Goal: Obtain resource: Obtain resource

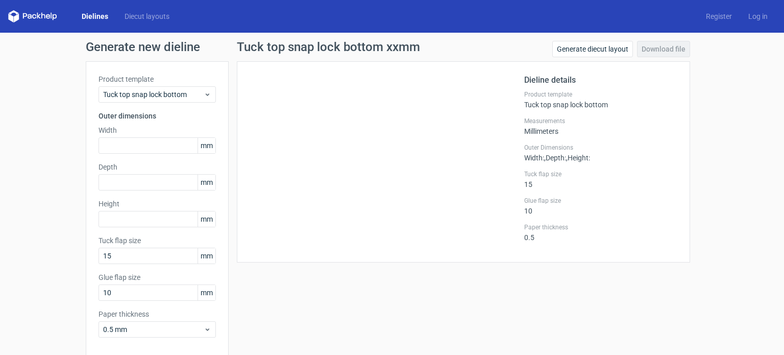
click at [95, 22] on div "Dielines Diecut layouts Register Log in" at bounding box center [392, 16] width 784 height 33
click at [91, 15] on link "Dielines" at bounding box center [94, 16] width 43 height 10
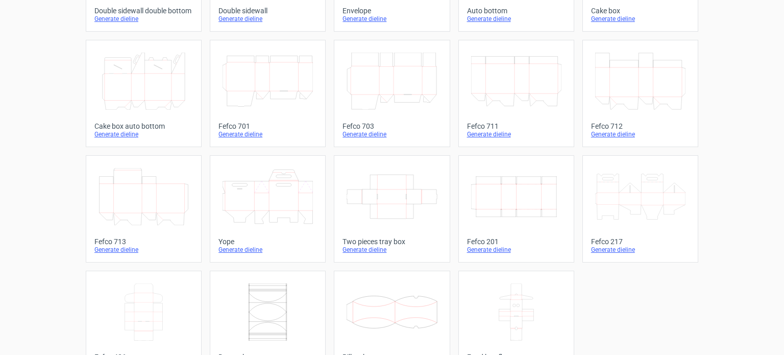
scroll to position [282, 0]
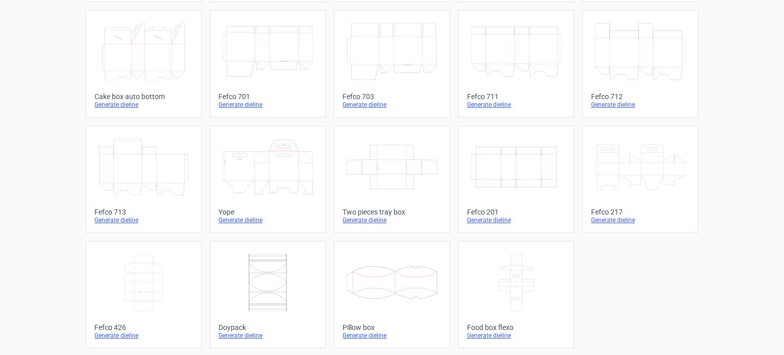
click at [374, 320] on link "Pillow box Generate dieline" at bounding box center [392, 294] width 116 height 107
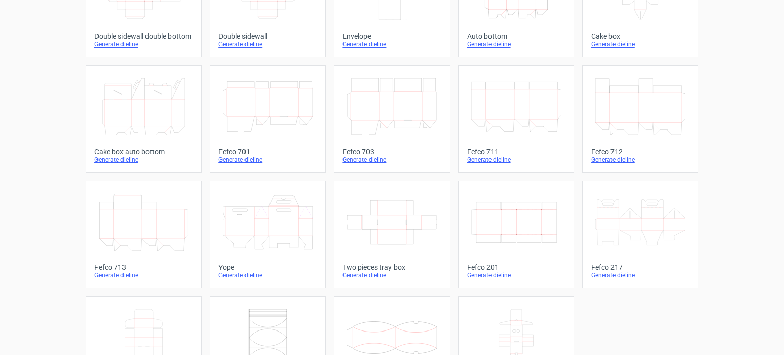
scroll to position [282, 0]
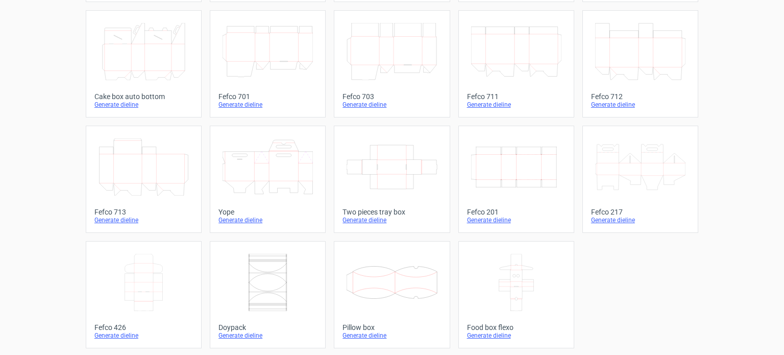
click at [295, 169] on icon at bounding box center [268, 166] width 90 height 57
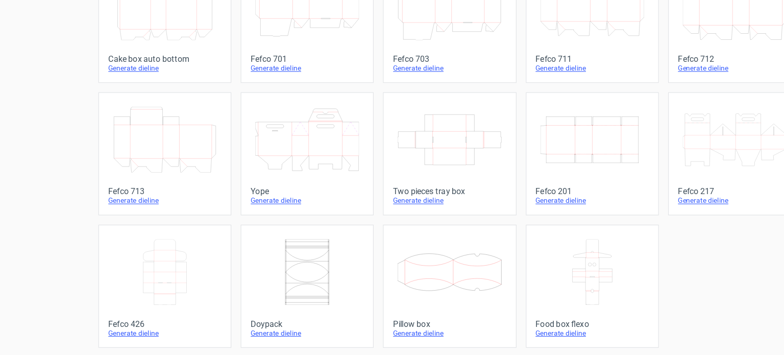
click at [261, 250] on div at bounding box center [267, 282] width 99 height 65
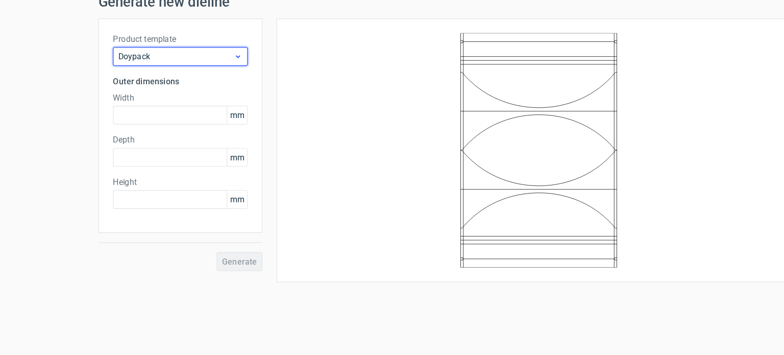
click at [127, 101] on div "Doypack" at bounding box center [157, 94] width 117 height 16
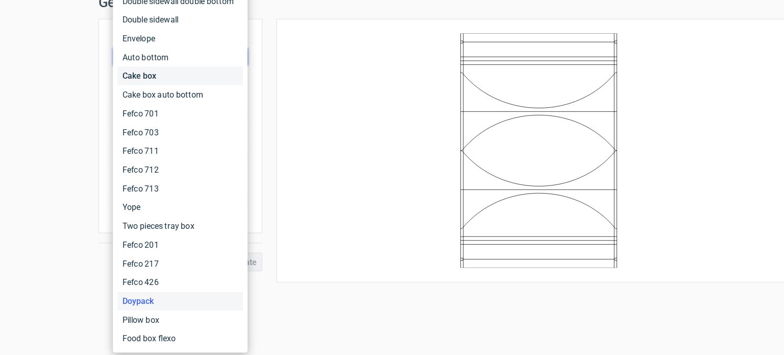
click at [175, 107] on div "Cake box" at bounding box center [157, 111] width 109 height 16
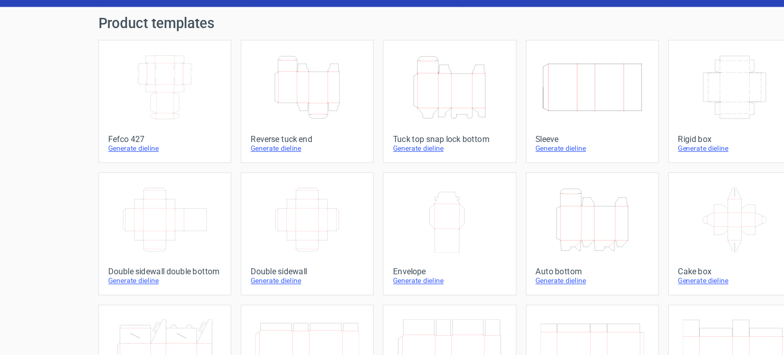
click at [122, 103] on icon "Width Depth Height" at bounding box center [144, 102] width 90 height 57
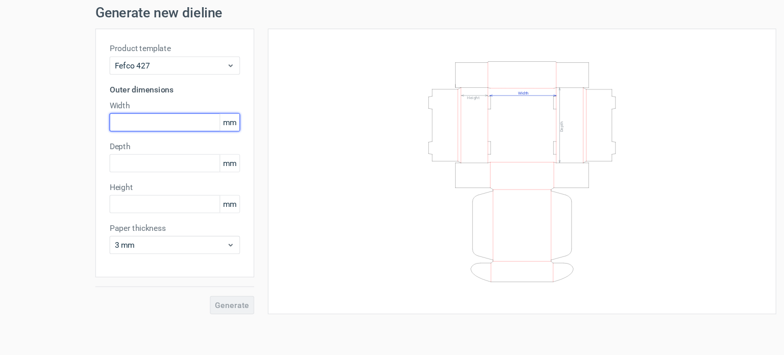
click at [125, 140] on input "text" at bounding box center [157, 145] width 117 height 16
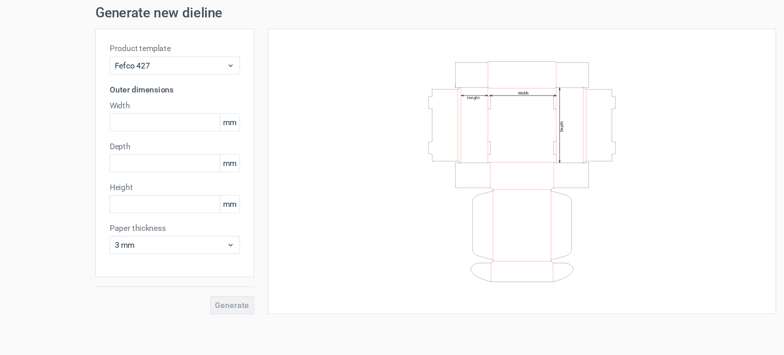
click at [306, 126] on div "Width Depth Height" at bounding box center [470, 189] width 432 height 231
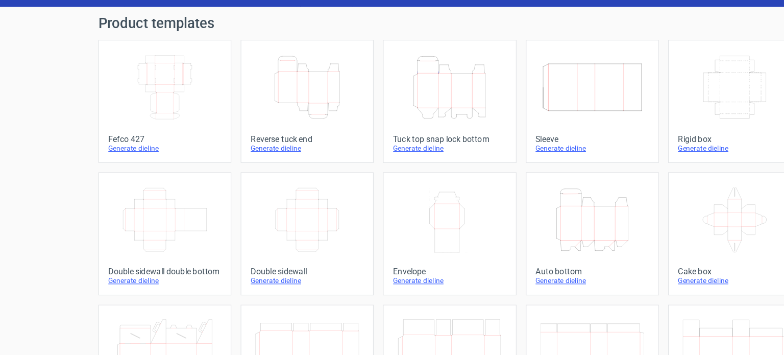
click at [636, 121] on icon "Width Depth Height" at bounding box center [640, 102] width 90 height 57
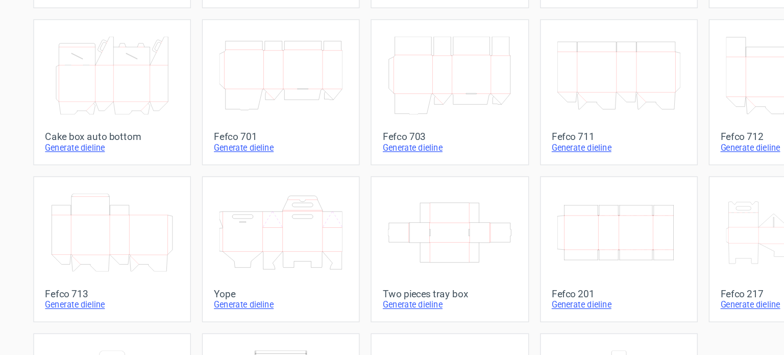
scroll to position [282, 0]
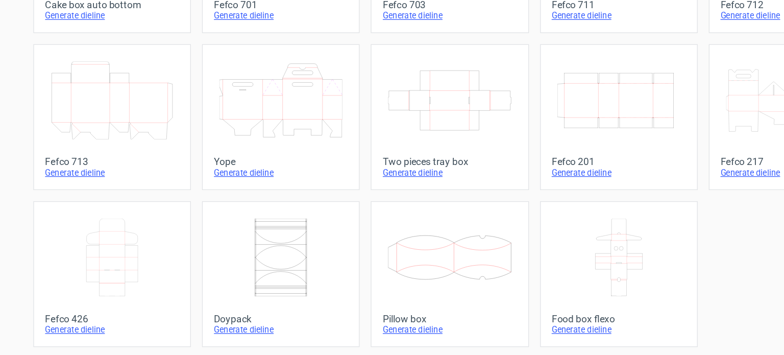
click at [391, 188] on icon at bounding box center [392, 166] width 90 height 57
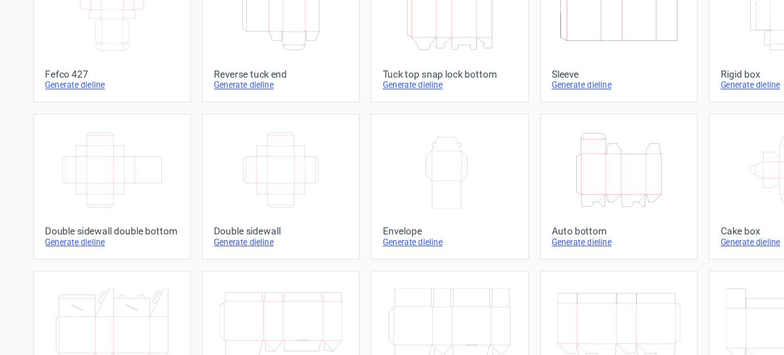
click at [161, 108] on icon "Width Depth Height" at bounding box center [144, 102] width 90 height 57
